Goal: Check status: Check status

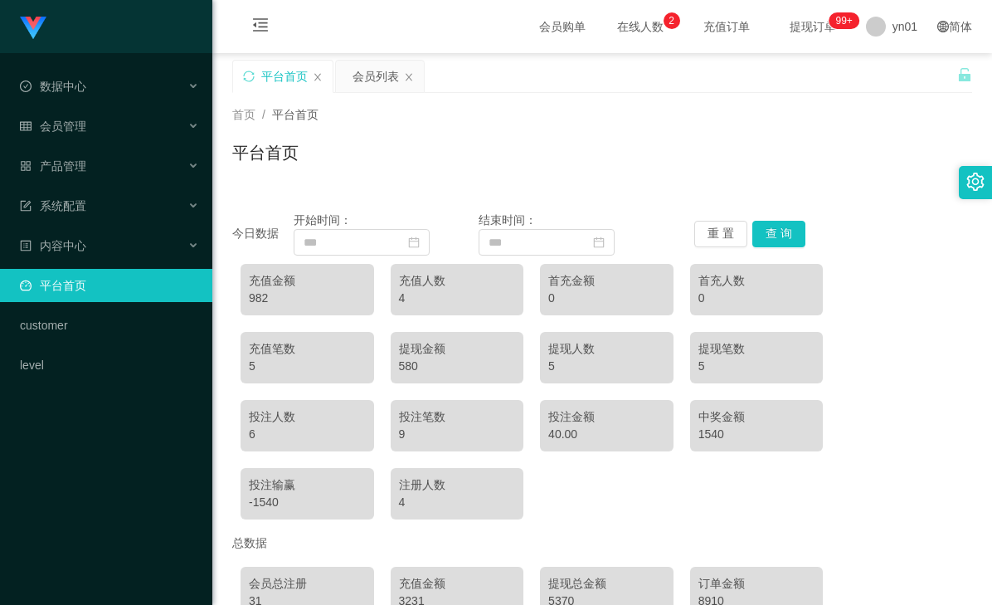
scroll to position [167, 0]
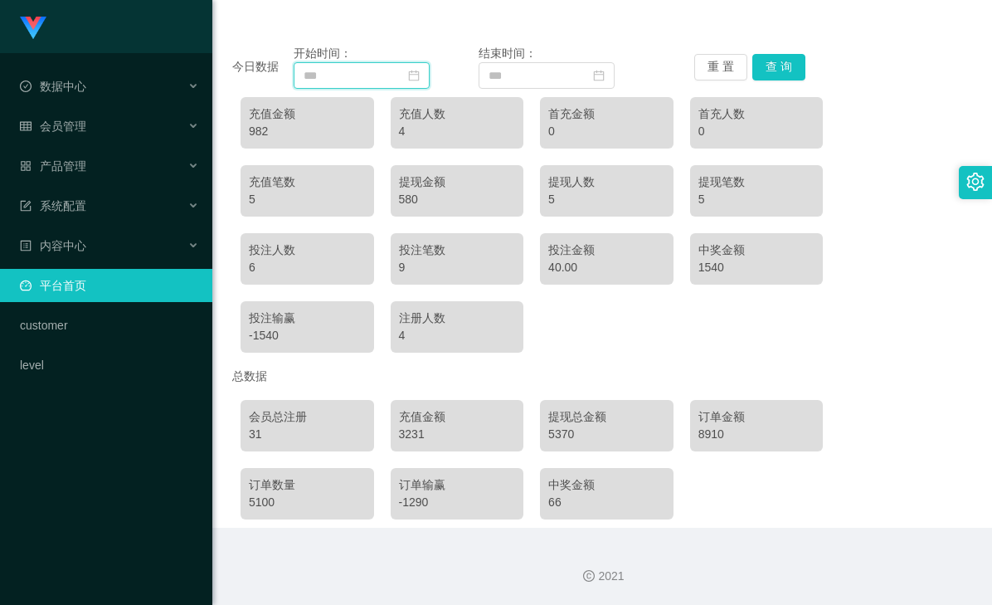
click at [421, 73] on input at bounding box center [362, 75] width 136 height 27
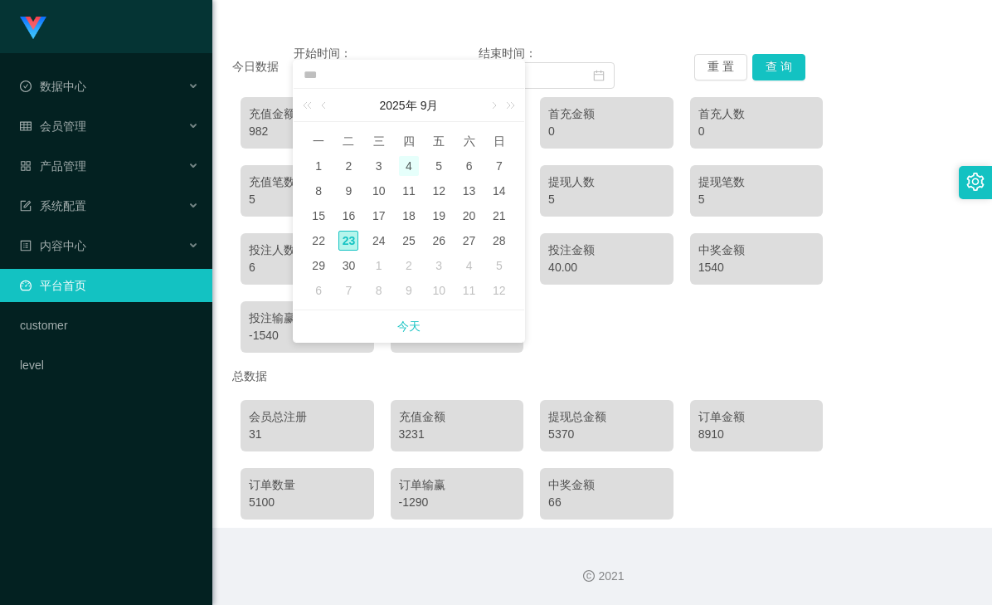
click at [405, 168] on div "4" at bounding box center [409, 166] width 20 height 20
type input "**********"
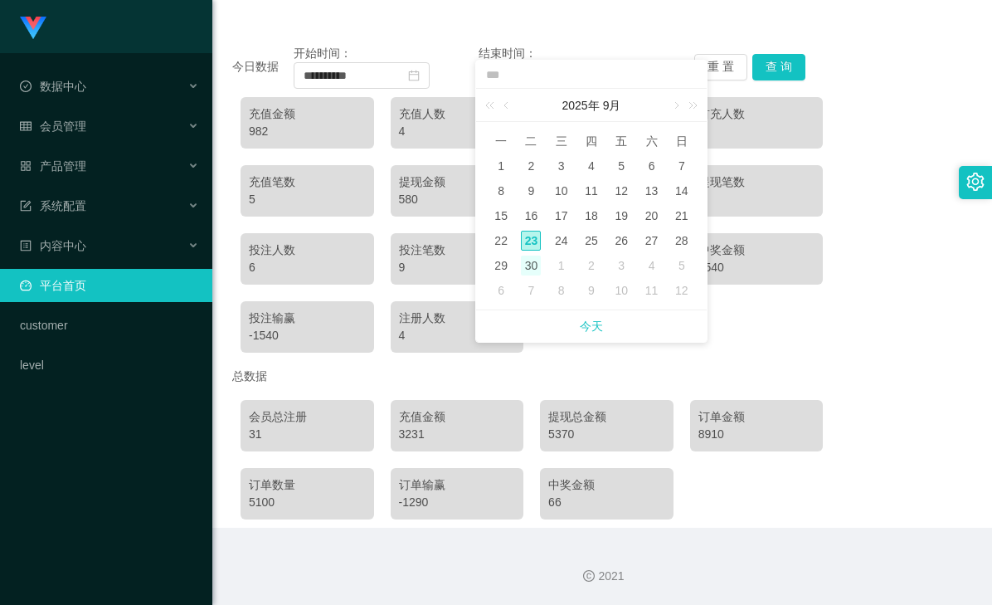
click at [532, 263] on div "30" at bounding box center [531, 265] width 20 height 20
type input "**********"
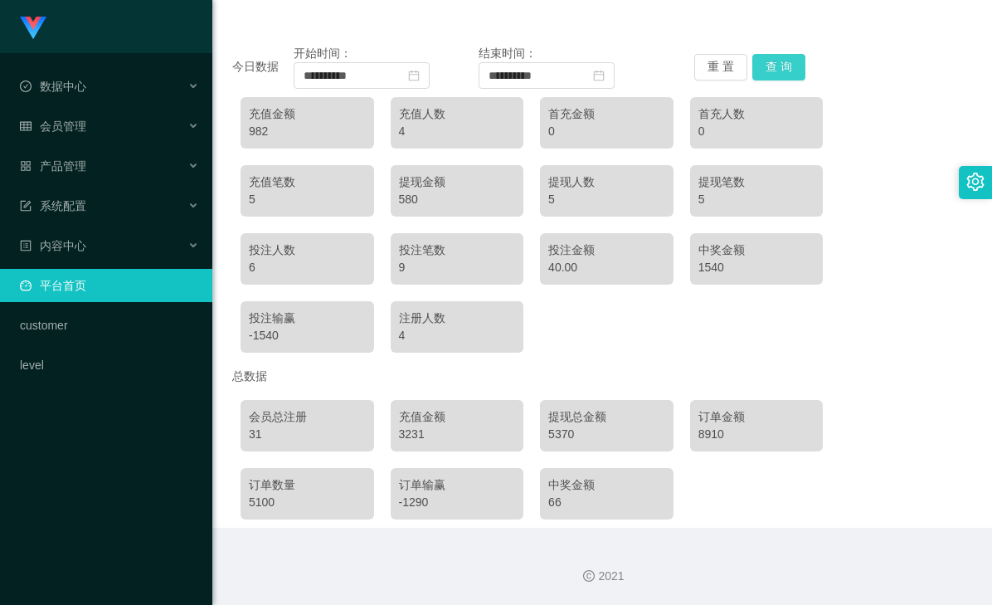
click at [769, 70] on button "查 询" at bounding box center [778, 67] width 53 height 27
click at [556, 431] on div "5370" at bounding box center [606, 434] width 117 height 17
click at [405, 437] on div "3231" at bounding box center [457, 434] width 117 height 17
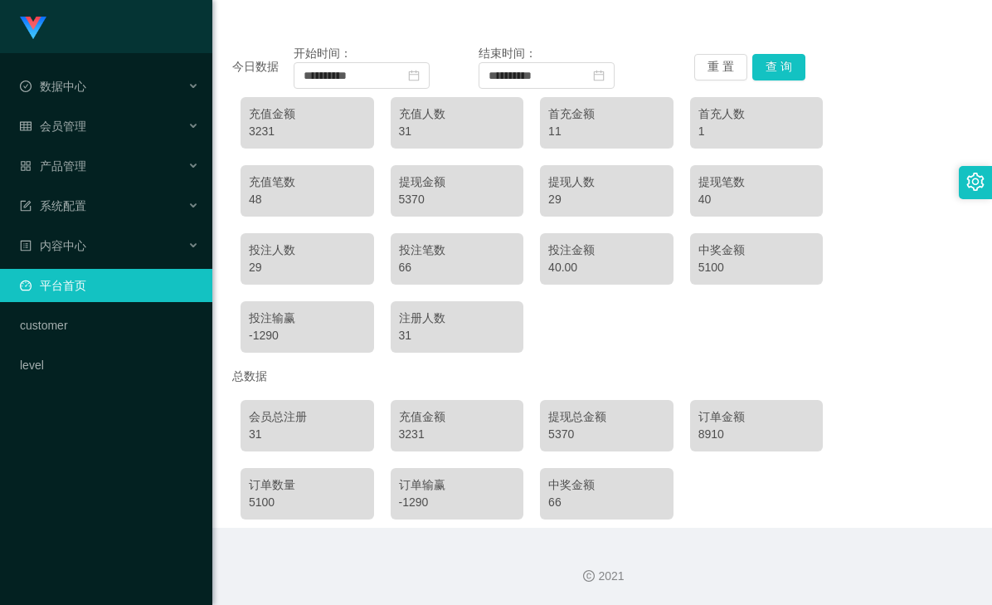
click at [553, 433] on div "5370" at bounding box center [606, 434] width 117 height 17
click at [564, 433] on div "5370" at bounding box center [606, 434] width 117 height 17
click at [412, 435] on div "3231" at bounding box center [457, 434] width 117 height 17
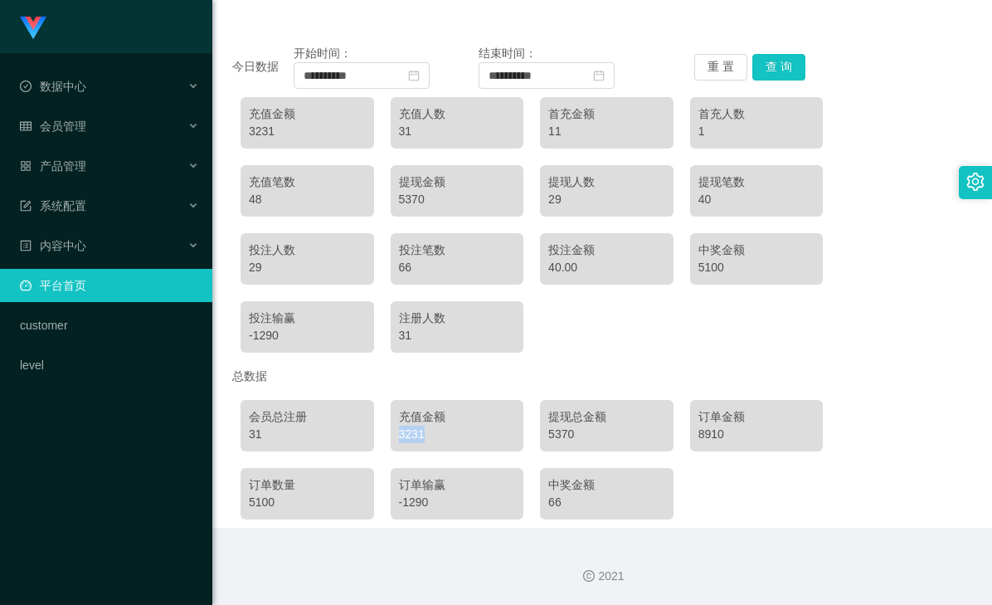
click at [412, 435] on div "3231" at bounding box center [457, 434] width 117 height 17
click at [392, 435] on div "充值金额 3231" at bounding box center [458, 425] width 134 height 51
click at [256, 434] on div "31" at bounding box center [307, 434] width 117 height 17
click at [412, 435] on div "3231" at bounding box center [457, 434] width 117 height 17
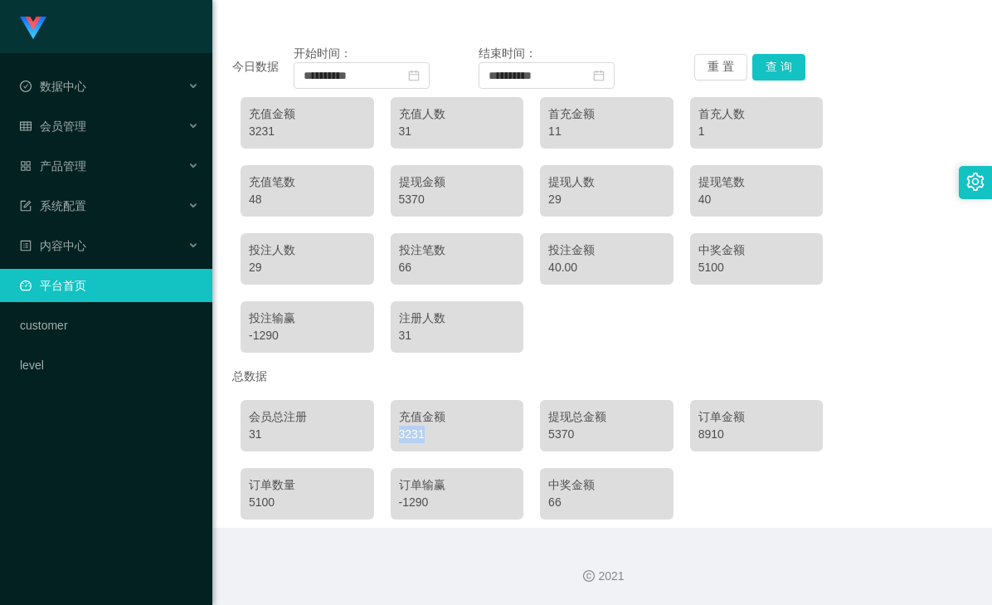
click at [412, 435] on div "3231" at bounding box center [457, 434] width 117 height 17
click at [404, 435] on div "3231" at bounding box center [457, 434] width 117 height 17
click at [414, 435] on div "3231" at bounding box center [457, 434] width 117 height 17
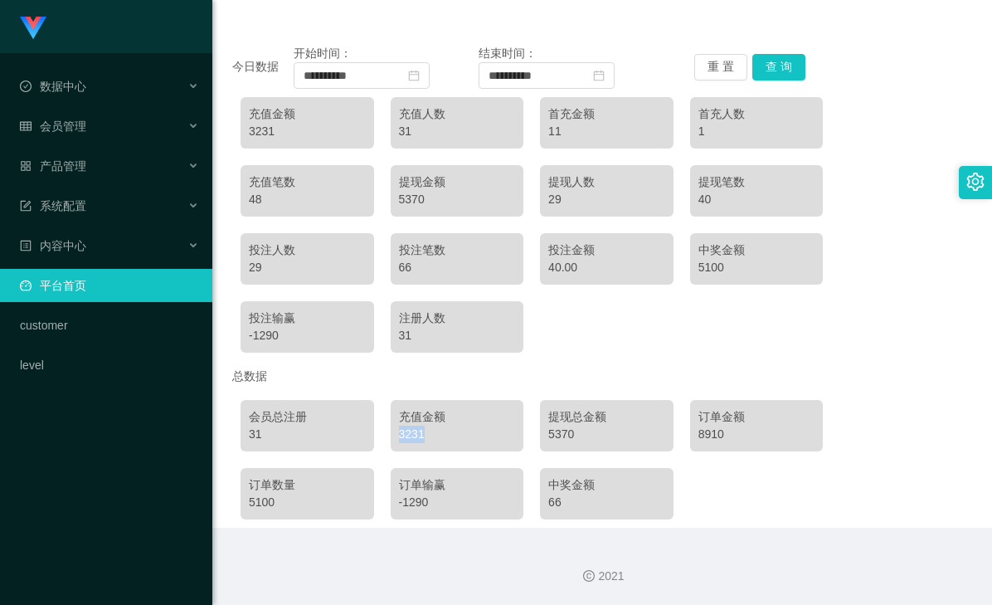
click at [401, 435] on div "3231" at bounding box center [457, 434] width 117 height 17
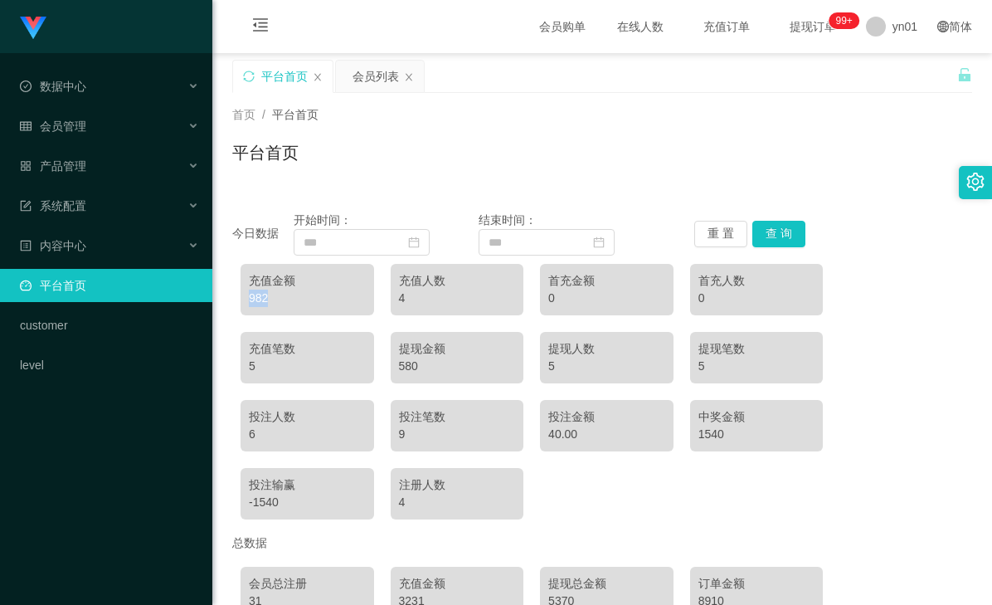
click at [260, 298] on div "982" at bounding box center [307, 297] width 117 height 17
